Goal: Find specific page/section: Find specific page/section

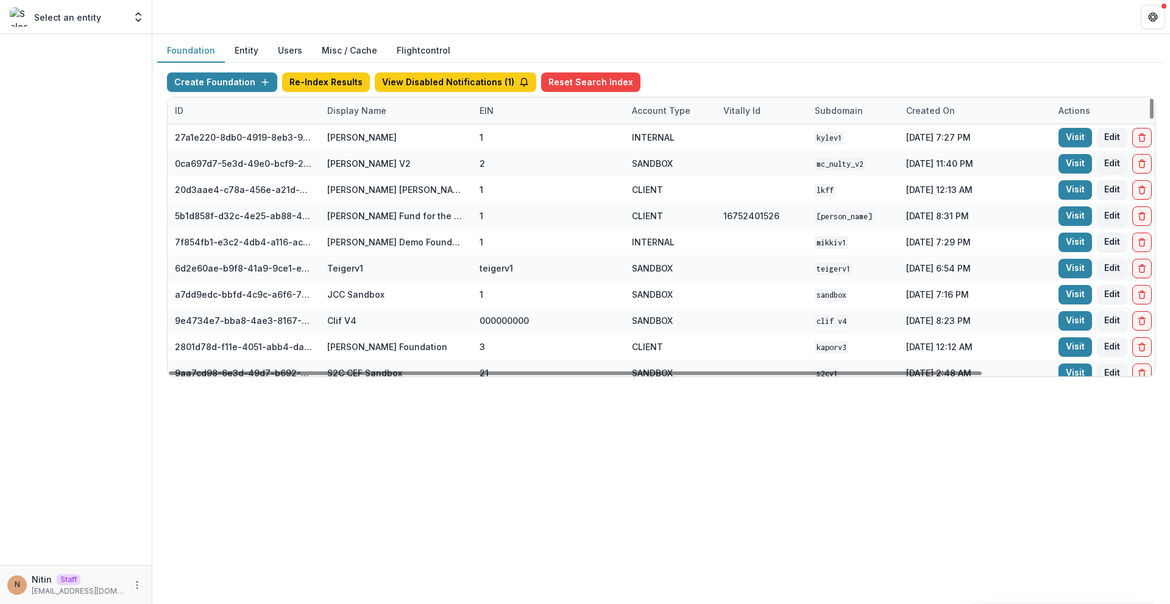
click at [343, 114] on div "Display Name" at bounding box center [357, 110] width 74 height 13
click at [351, 143] on input at bounding box center [395, 138] width 146 height 19
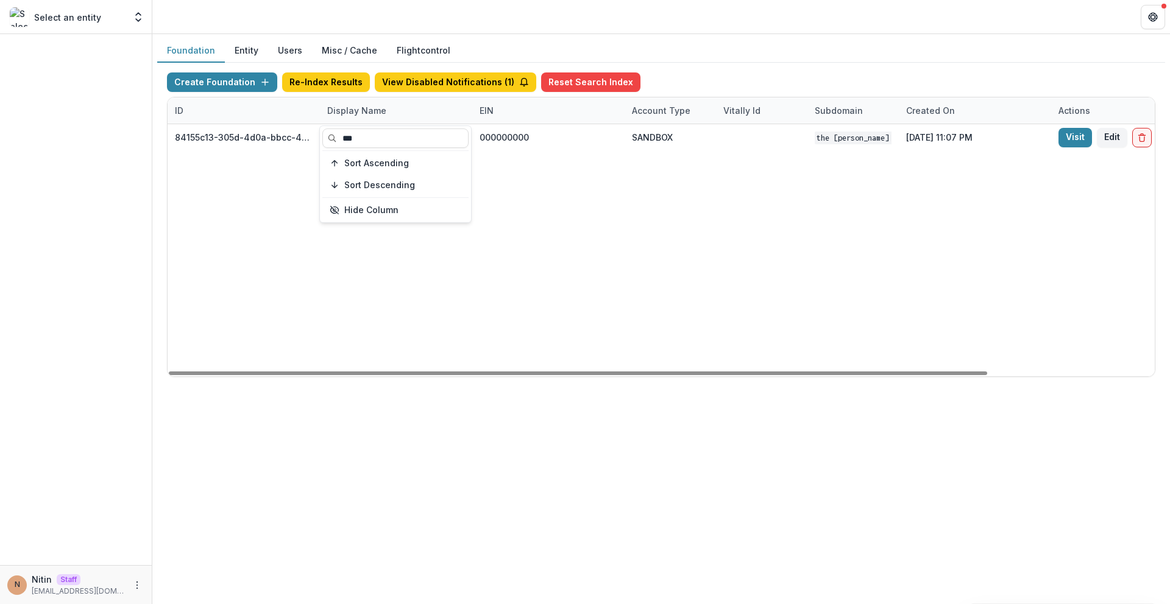
type input "***"
click at [601, 160] on div "84155c13-305d-4d0a-bbcc-4e8fb1a9ec77 TCLFF Workflow Sandbox 000000000 SANDBOX T…" at bounding box center [762, 250] width 1188 height 252
